Goal: Find specific page/section: Find specific page/section

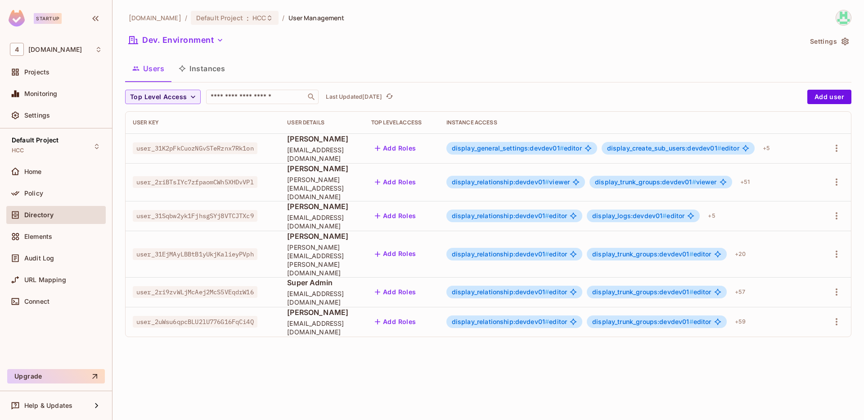
click at [202, 150] on span "user_31K2pFkCuozNGvSTeRznx7Rk1on" at bounding box center [195, 148] width 125 height 12
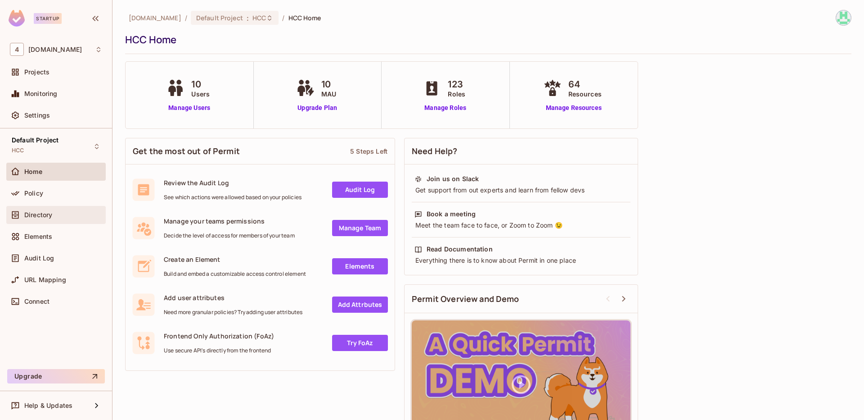
click at [50, 212] on span "Directory" at bounding box center [38, 214] width 28 height 7
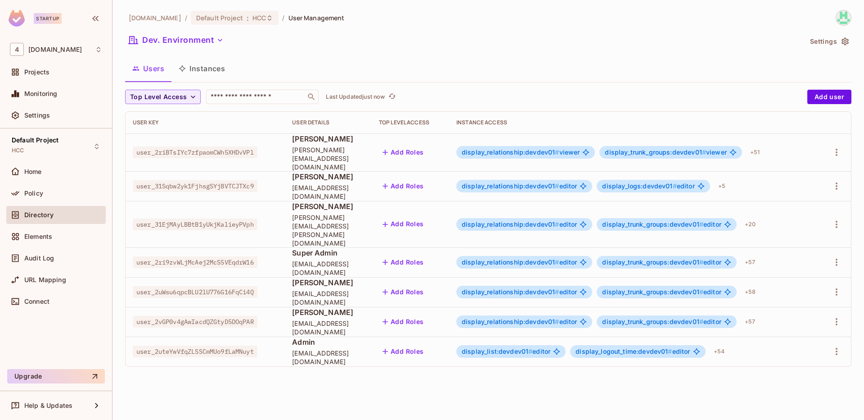
click at [218, 345] on span "user_2uteYwVfqZLSSCmMUo9fLaMNuyt" at bounding box center [195, 351] width 125 height 12
copy span "user_2uteYwVfqZLSSCmMUo9fLaMNuyt"
click at [251, 370] on div "[DOMAIN_NAME] / Default Project : HCC / User Management Dev. Environment Settin…" at bounding box center [489, 210] width 752 height 420
